Goal: Task Accomplishment & Management: Manage account settings

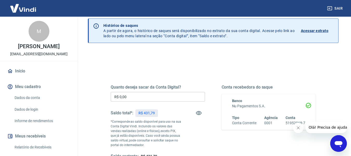
scroll to position [26, 0]
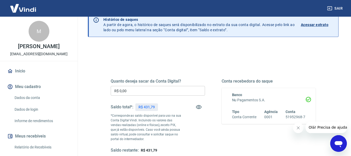
click at [181, 88] on input "R$ 0,00" at bounding box center [158, 91] width 94 height 10
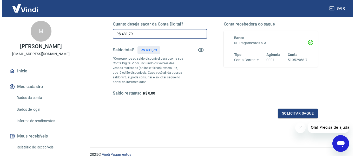
scroll to position [106, 0]
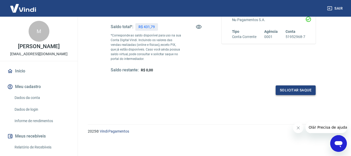
type input "R$ 431,79"
click at [302, 89] on button "Solicitar saque" at bounding box center [295, 90] width 40 height 10
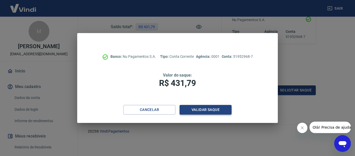
click at [216, 111] on button "Validar saque" at bounding box center [205, 110] width 52 height 10
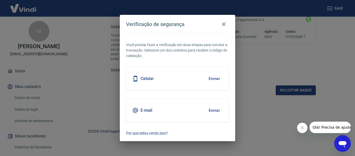
click at [212, 109] on button "Enviar" at bounding box center [214, 110] width 17 height 11
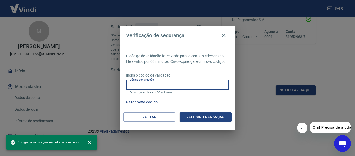
click at [170, 89] on input "Código de validação" at bounding box center [177, 85] width 103 height 10
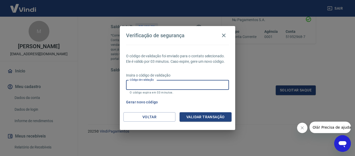
paste input "436207"
type input "436207"
click at [211, 116] on button "Validar transação" at bounding box center [205, 117] width 52 height 10
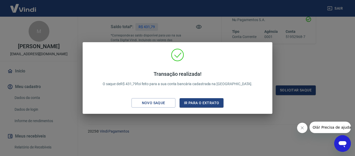
click at [206, 123] on div "Transação realizada! O saque de R$ 431,79 foi feito para a sua conta bancária c…" at bounding box center [177, 78] width 355 height 156
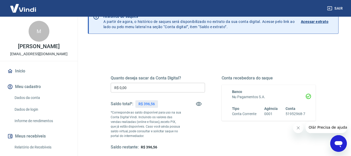
scroll to position [26, 0]
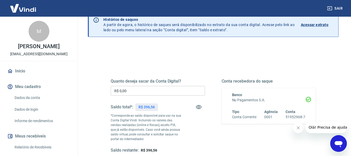
click at [155, 90] on input "R$ 0,00" at bounding box center [158, 91] width 94 height 10
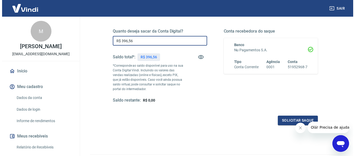
scroll to position [78, 0]
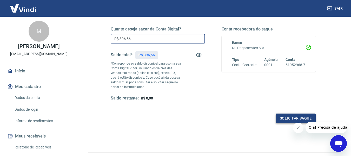
type input "R$ 396,56"
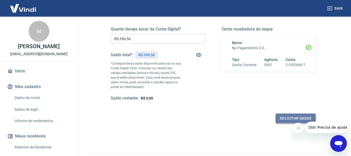
click at [290, 115] on button "Solicitar saque" at bounding box center [295, 118] width 40 height 10
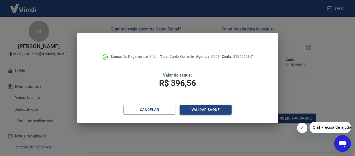
click at [213, 109] on button "Validar saque" at bounding box center [205, 110] width 52 height 10
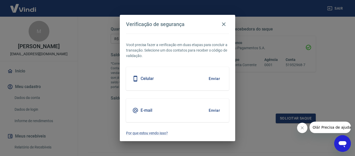
click at [211, 109] on button "Enviar" at bounding box center [214, 110] width 17 height 11
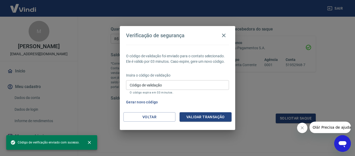
click at [185, 85] on input "Código de validação" at bounding box center [177, 85] width 103 height 10
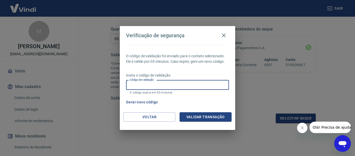
paste input "106599"
type input "106599"
click at [203, 115] on button "Validar transação" at bounding box center [205, 117] width 52 height 10
